Goal: Task Accomplishment & Management: Use online tool/utility

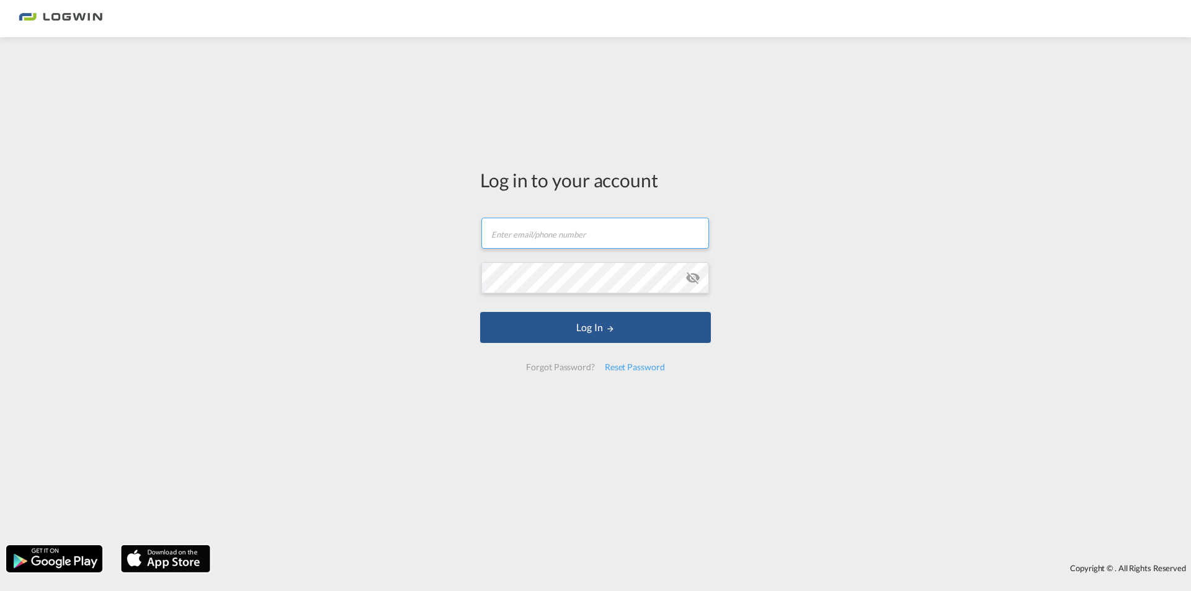
click at [532, 228] on input "text" at bounding box center [596, 233] width 228 height 31
type input "[PERSON_NAME][EMAIL_ADDRESS][PERSON_NAME][DOMAIN_NAME]"
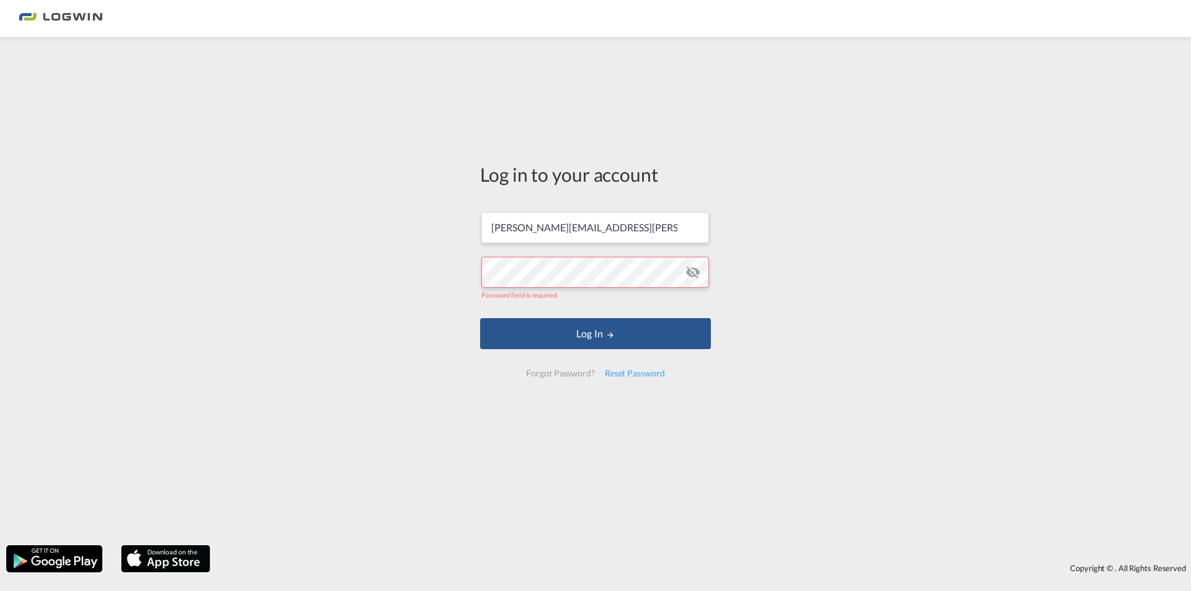
click at [526, 249] on form "[PERSON_NAME][EMAIL_ADDRESS][PERSON_NAME][DOMAIN_NAME] Password field is requir…" at bounding box center [595, 295] width 231 height 190
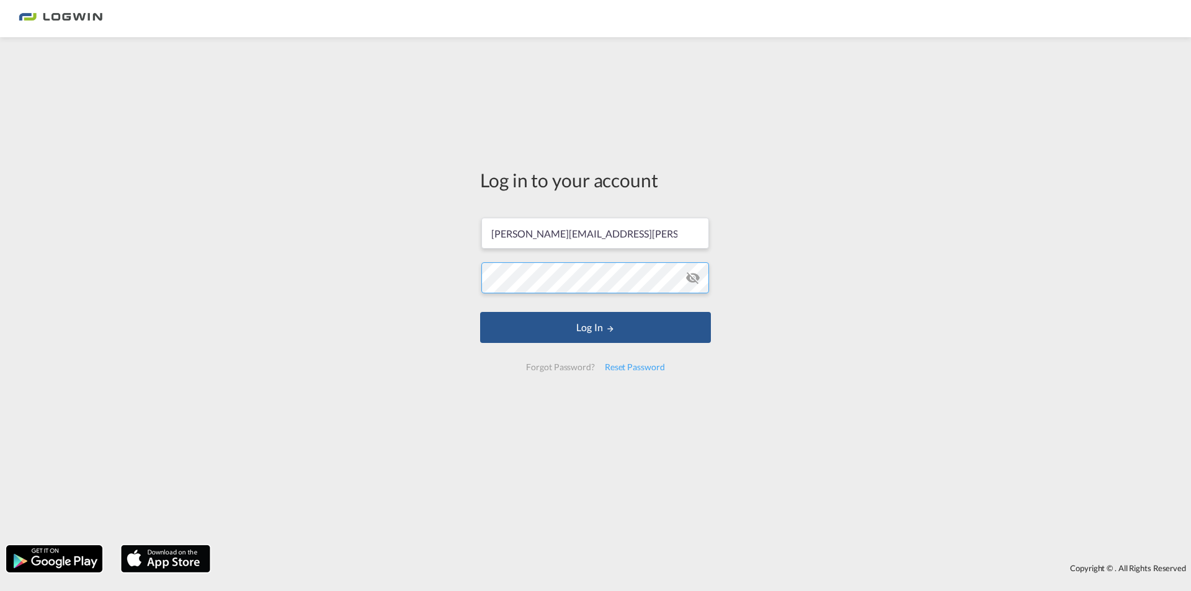
click at [480, 312] on button "Log In" at bounding box center [595, 327] width 231 height 31
